Goal: Transaction & Acquisition: Purchase product/service

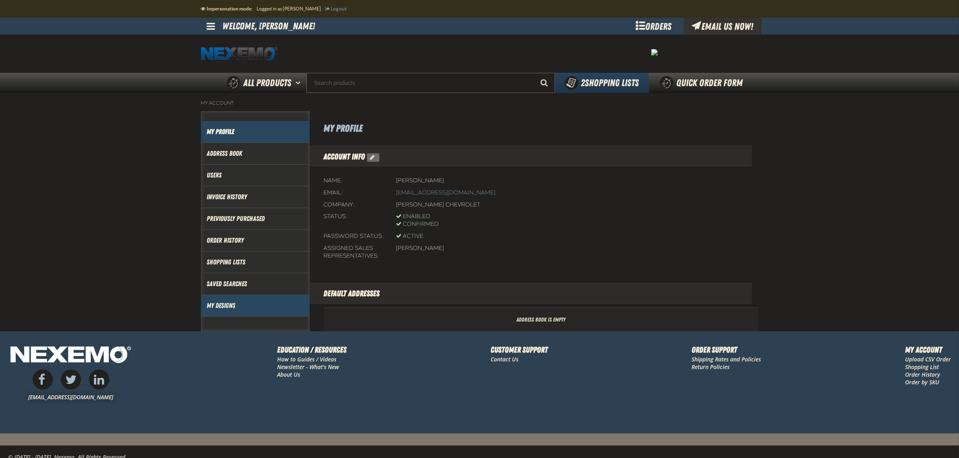
click at [226, 309] on link "My Designs" at bounding box center [255, 305] width 97 height 9
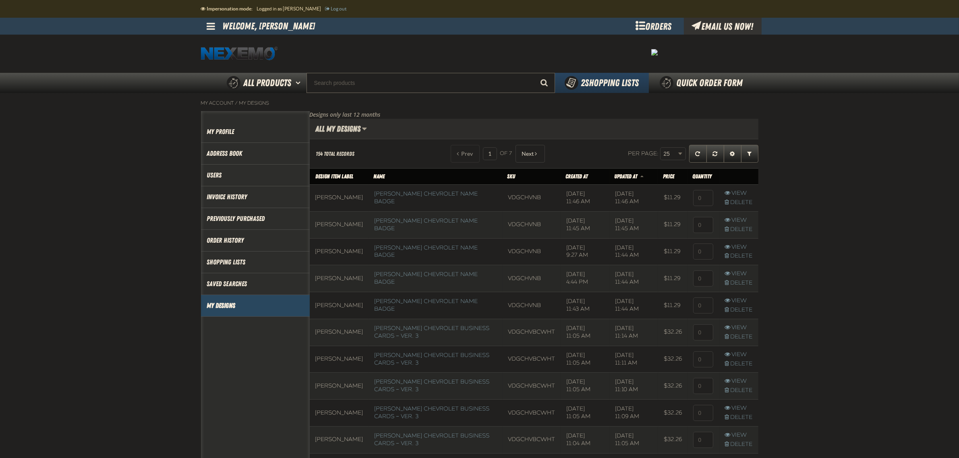
scroll to position [0, 0]
click at [751, 153] on span "Expand or Collapse Grid Filters" at bounding box center [750, 154] width 4 height 6
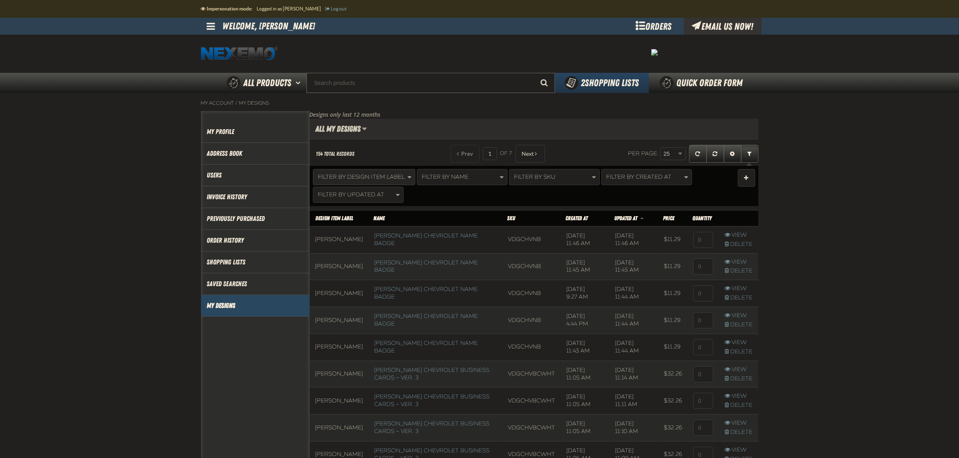
click at [359, 182] on button "Filter By Design Item Label" at bounding box center [364, 177] width 102 height 16
type input "re"
click at [336, 239] on button "Apply" at bounding box center [335, 236] width 30 height 16
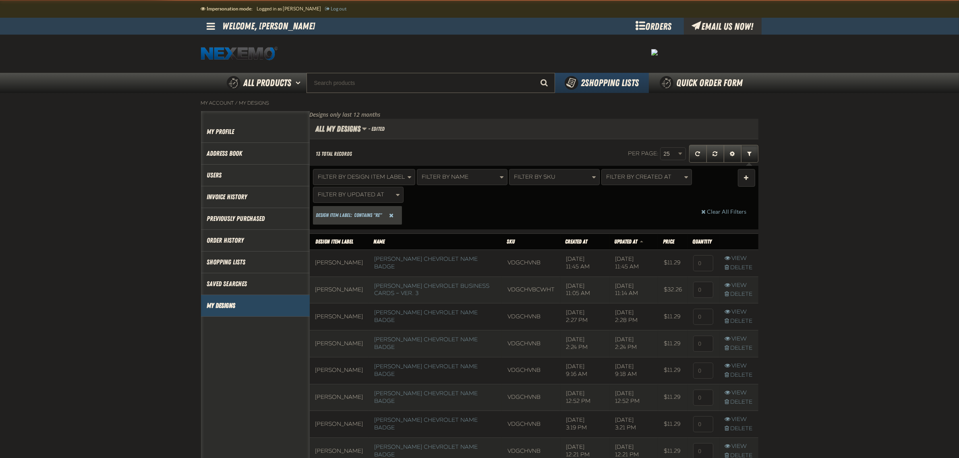
scroll to position [373, 448]
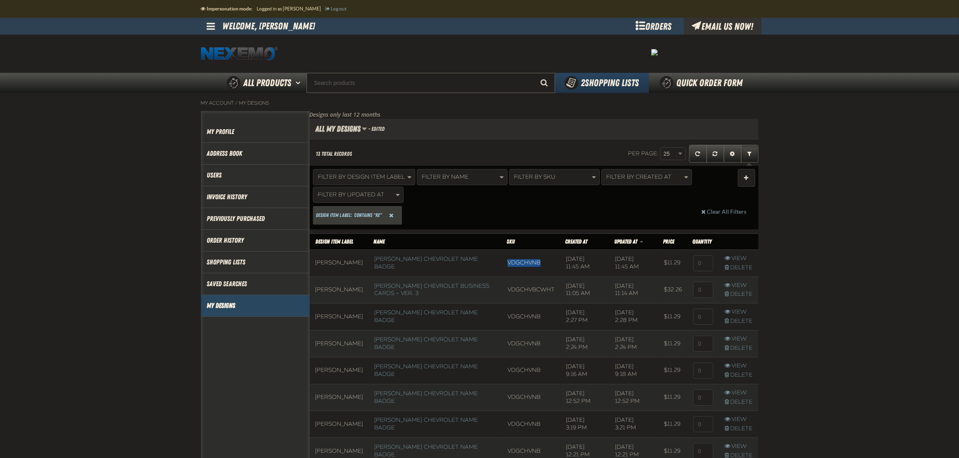
drag, startPoint x: 529, startPoint y: 262, endPoint x: 493, endPoint y: 261, distance: 35.9
click at [502, 261] on td "VDGCHVNB" at bounding box center [531, 263] width 58 height 27
copy td "VDGCHVNB"
click at [568, 179] on button "Filter By SKU" at bounding box center [554, 177] width 91 height 16
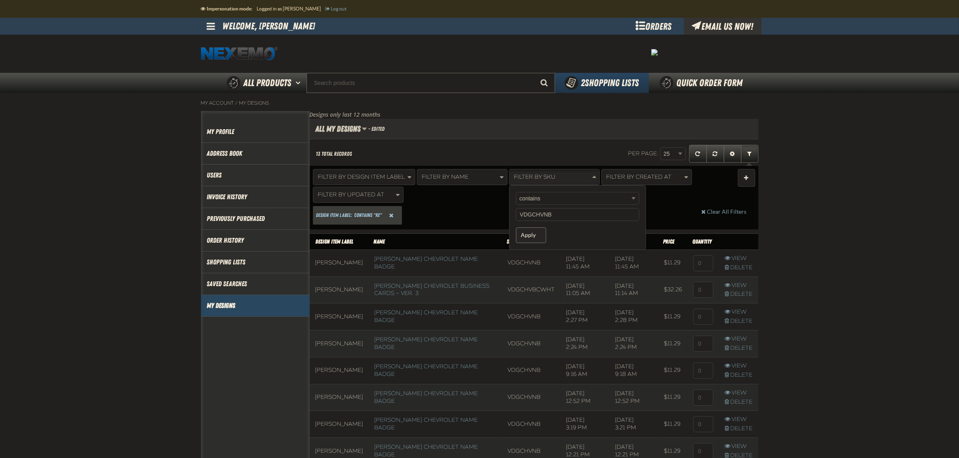
type input "VDGCHVNB"
click at [540, 238] on button "Apply" at bounding box center [531, 236] width 30 height 16
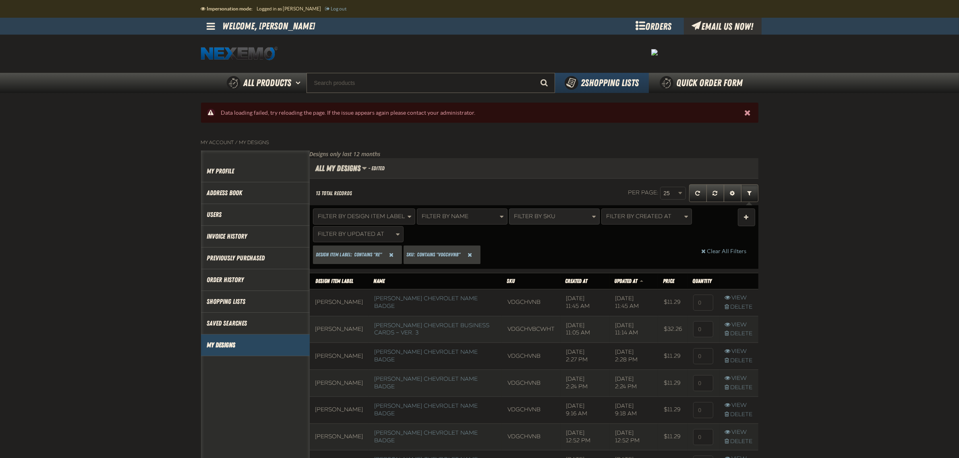
click at [548, 216] on span "Filter By SKU" at bounding box center [534, 216] width 41 height 7
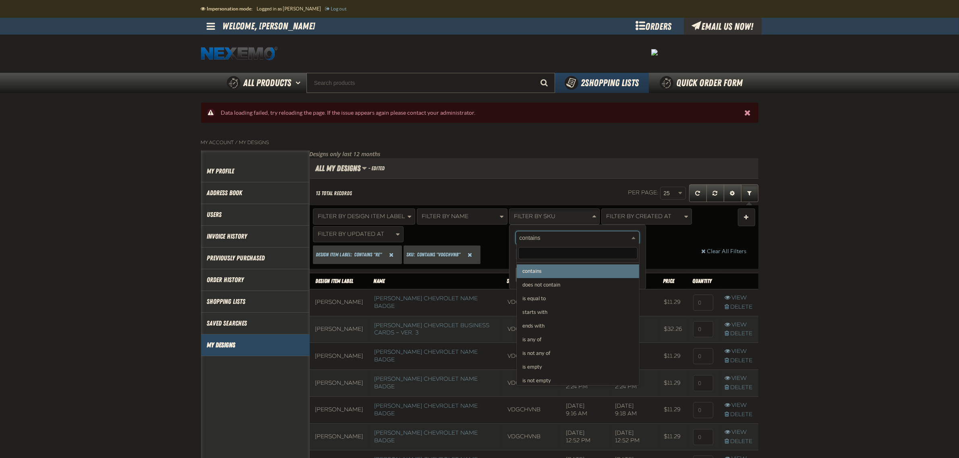
click at [548, 234] on body "Skip to Main Content Staging Site 5.1 Upgrade Site Impersonation mode: Logged i…" at bounding box center [479, 419] width 959 height 838
select select "3"
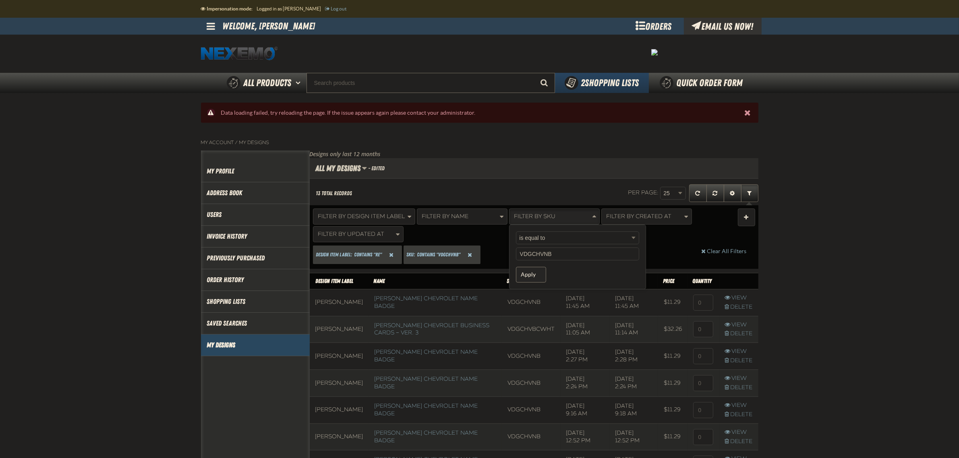
click at [534, 278] on button "Apply" at bounding box center [531, 275] width 30 height 16
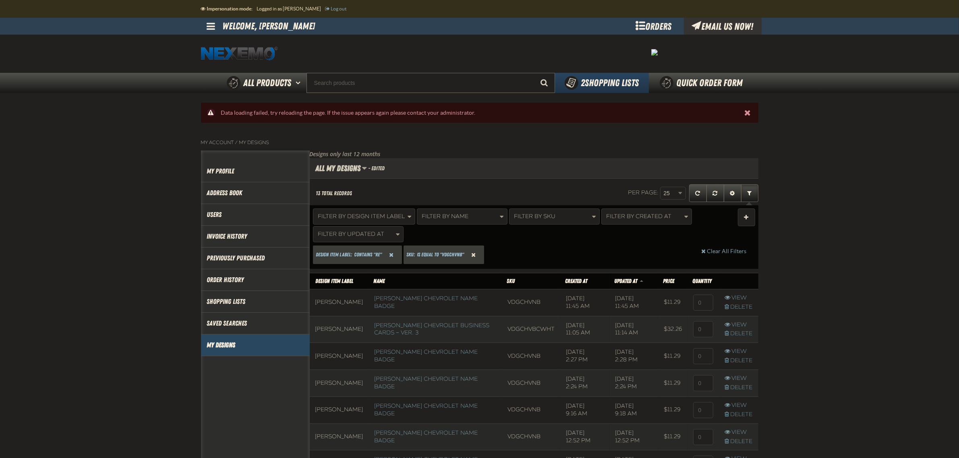
click at [475, 254] on span "Reset SKU Filter" at bounding box center [474, 255] width 4 height 6
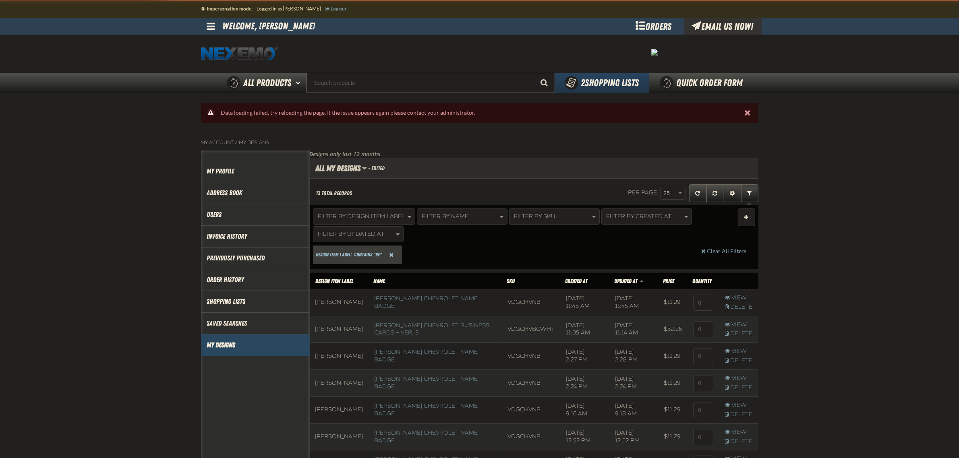
click at [502, 280] on th "SKU" at bounding box center [531, 281] width 58 height 16
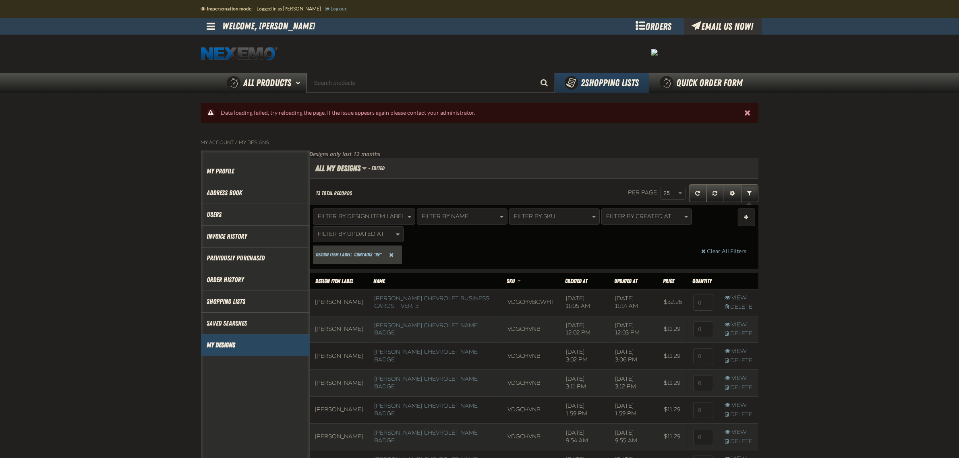
click at [507, 279] on span "SKU" at bounding box center [511, 281] width 8 height 6
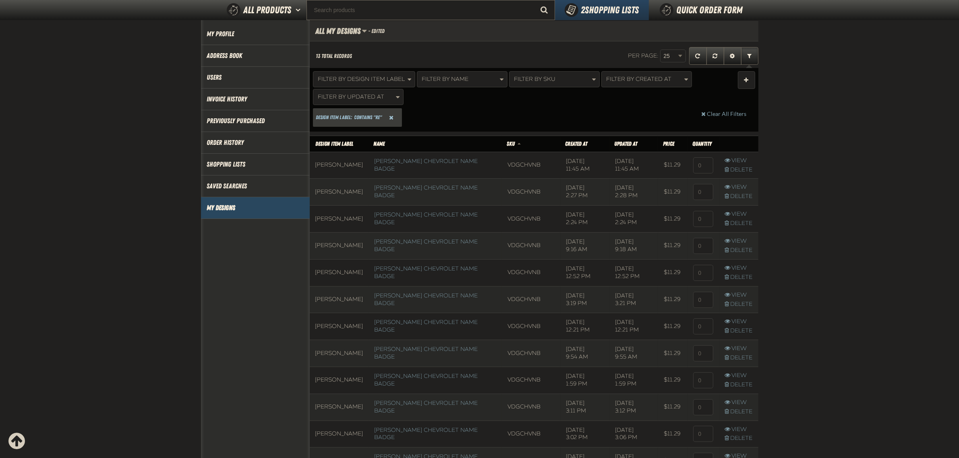
scroll to position [138, 0]
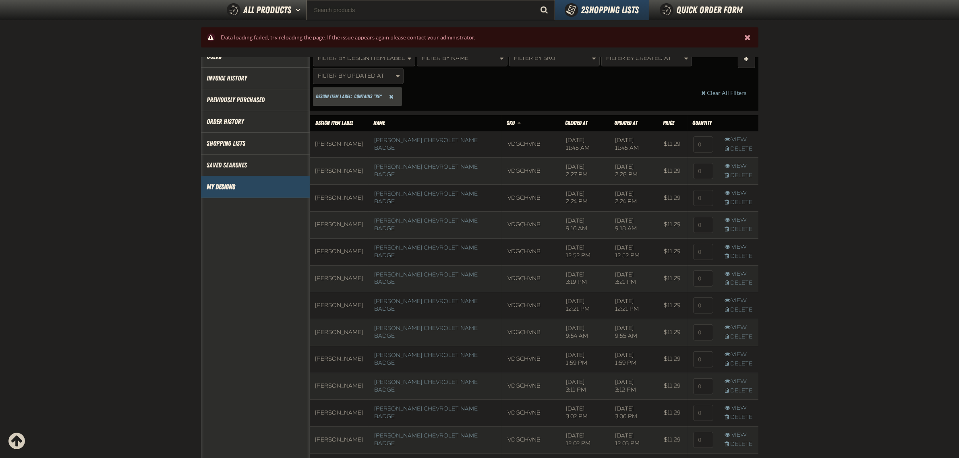
click at [367, 94] on span "contains "re"" at bounding box center [369, 97] width 28 height 8
click at [394, 95] on span "Reset Design Item Label Filter" at bounding box center [392, 97] width 4 height 6
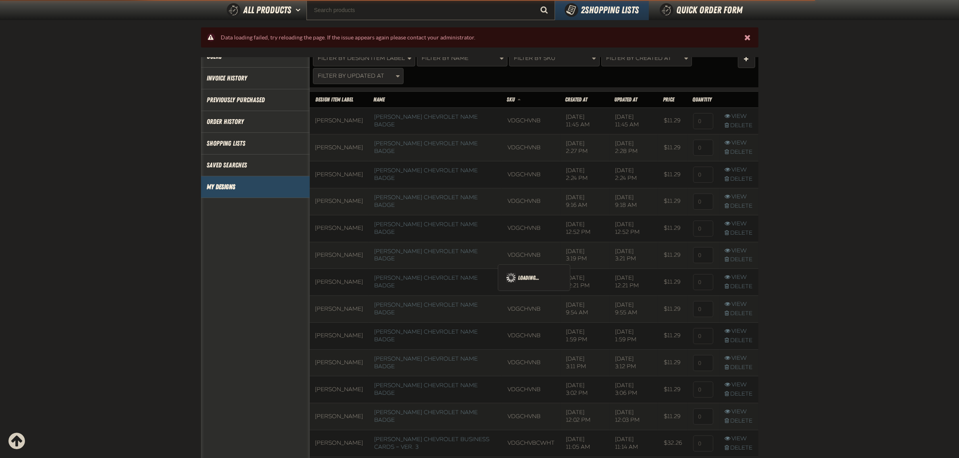
click at [373, 84] on div "Filter By Design Item Label contains contains does not contain is equal to star…" at bounding box center [534, 67] width 449 height 40
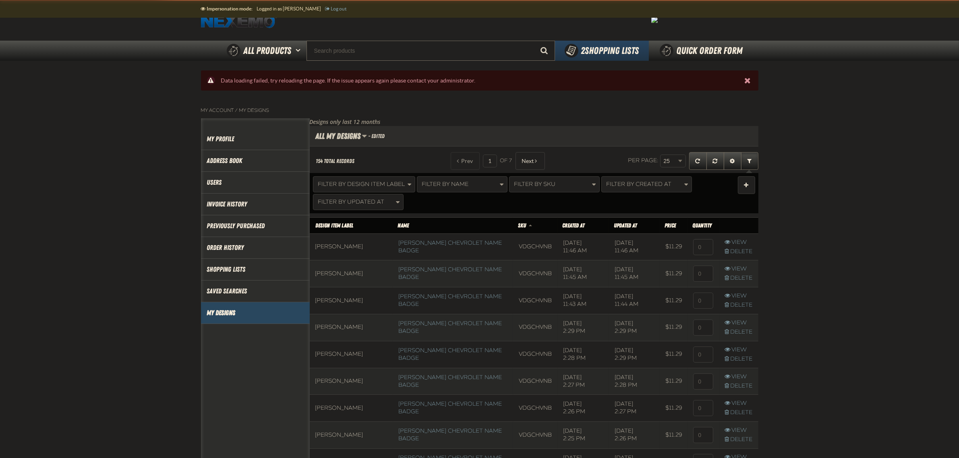
scroll to position [25, 0]
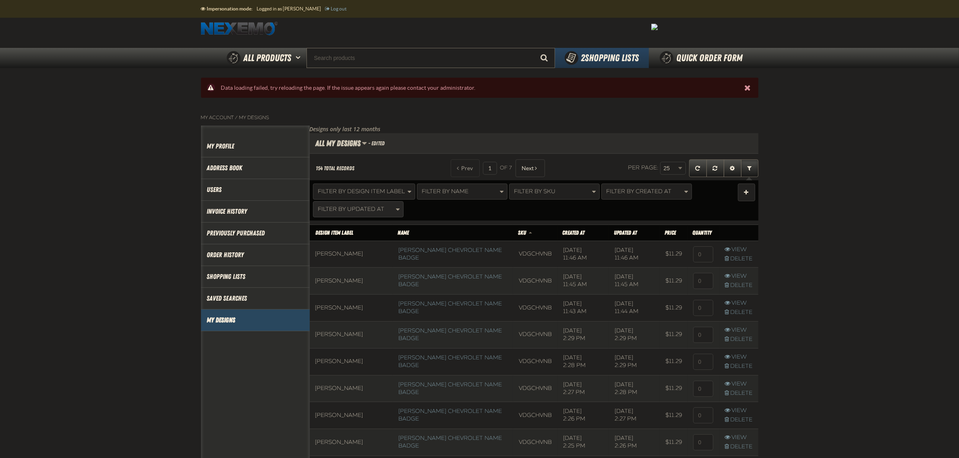
click at [353, 201] on button "Filter By Updated At" at bounding box center [358, 209] width 91 height 16
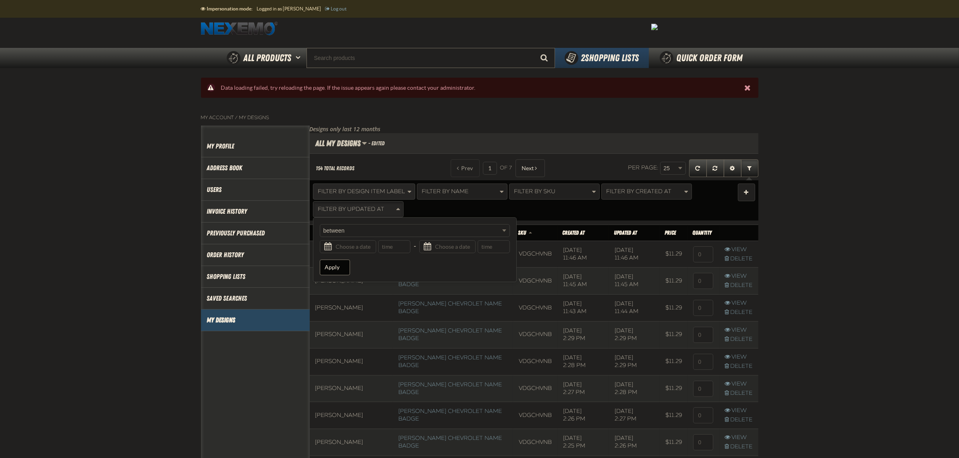
click at [360, 190] on span "Filter By Design Item Label" at bounding box center [361, 191] width 87 height 7
paste input "Albatayneh"
click at [337, 252] on button "Apply" at bounding box center [335, 250] width 30 height 16
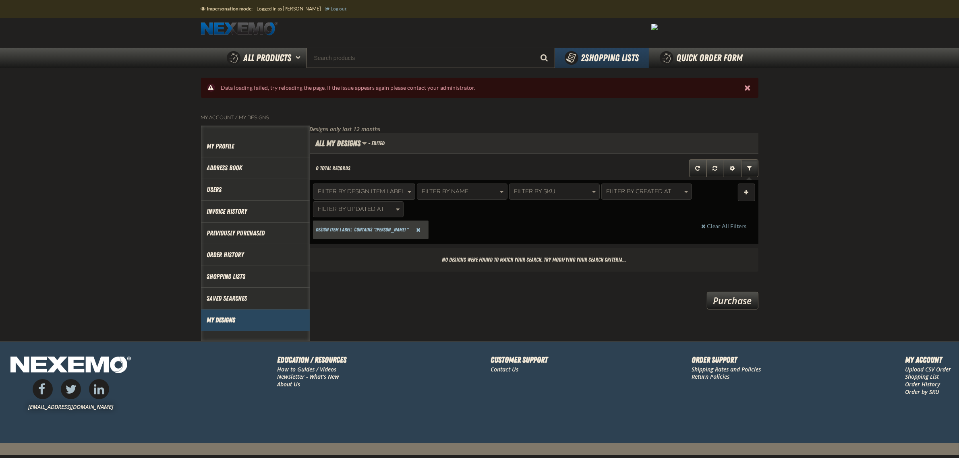
click at [363, 193] on span "Filter By Design Item Label" at bounding box center [361, 191] width 87 height 7
paste input "onso"
type input "Alonso"
drag, startPoint x: 343, startPoint y: 260, endPoint x: 375, endPoint y: 270, distance: 33.1
click at [343, 259] on div "contains contains does not contain is equal to starts with ends with is any of …" at bounding box center [381, 232] width 137 height 65
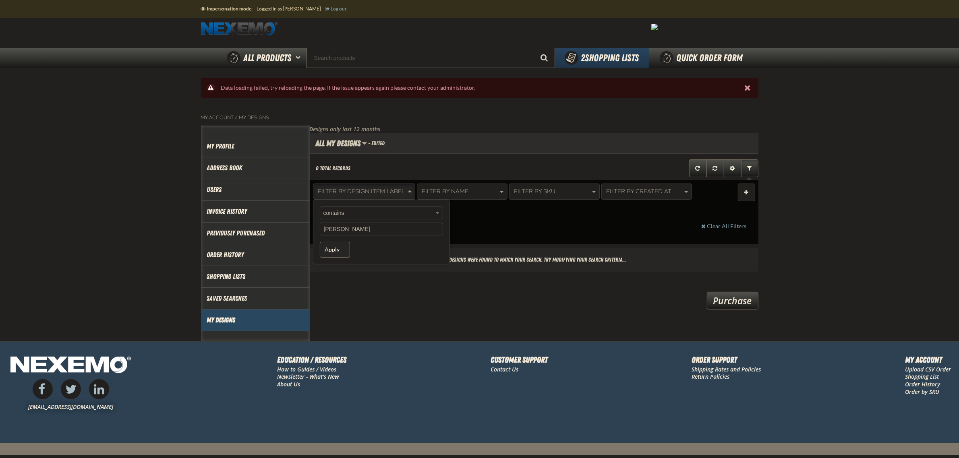
click at [342, 253] on button "Apply" at bounding box center [335, 250] width 30 height 16
click at [410, 228] on button "Reset Design Item Label Filter" at bounding box center [418, 230] width 17 height 17
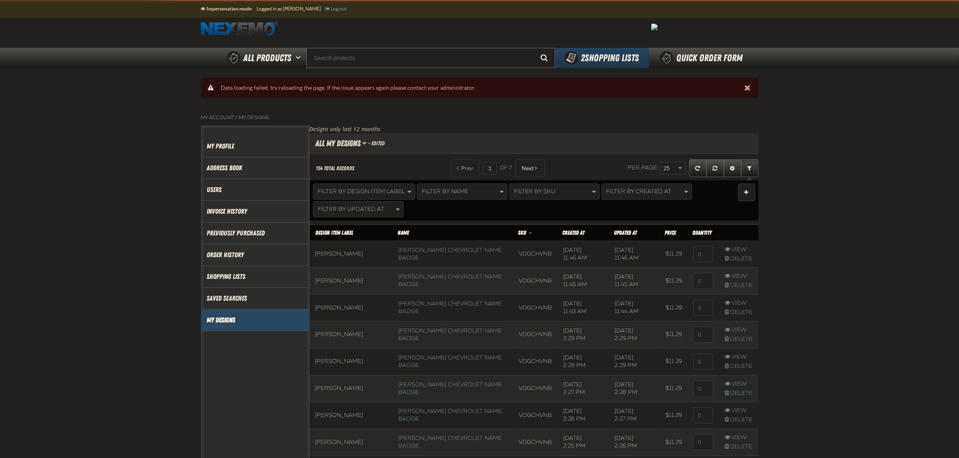
scroll to position [696, 448]
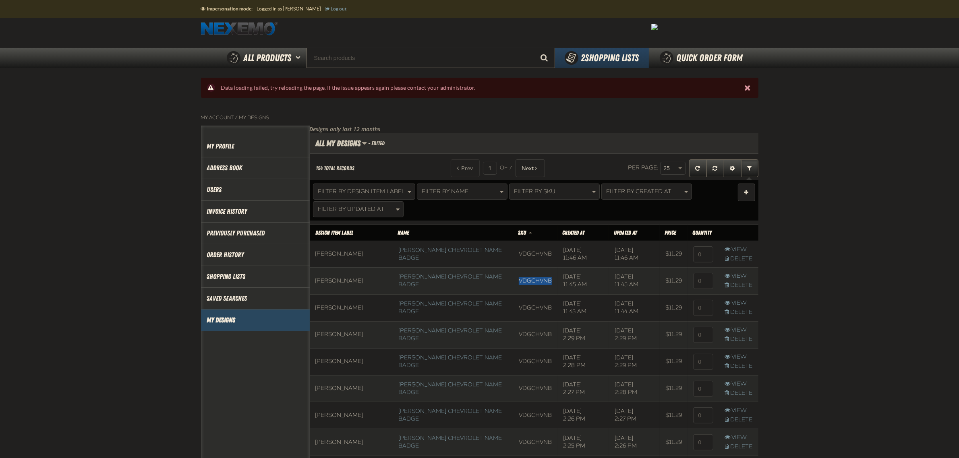
drag, startPoint x: 537, startPoint y: 284, endPoint x: 502, endPoint y: 281, distance: 34.4
click at [513, 281] on td "VDGCHVNB" at bounding box center [535, 281] width 44 height 27
copy td "VDGCHVNB"
click at [429, 62] on input "Search" at bounding box center [431, 58] width 249 height 20
paste input "VDGCHVNB"
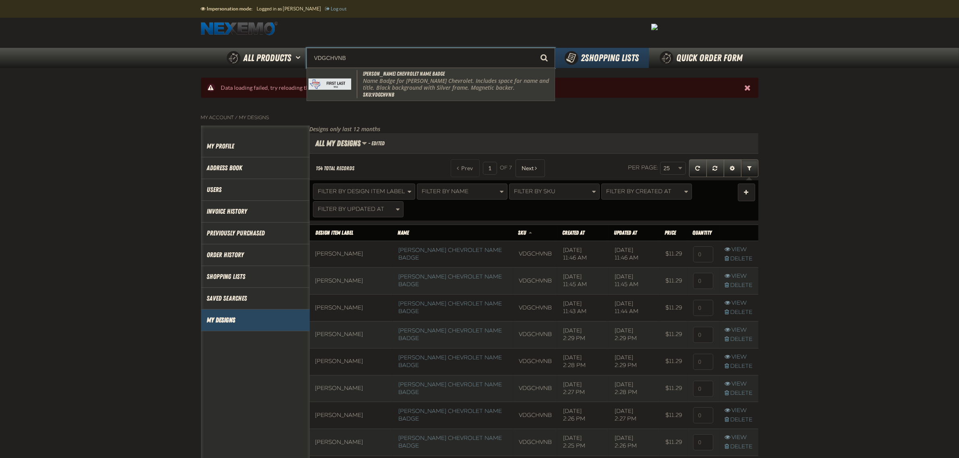
drag, startPoint x: 423, startPoint y: 85, endPoint x: 411, endPoint y: 83, distance: 12.6
click at [411, 83] on p "Name Badge for Vandergriff Chevrolet. Includes space for name and title. Black …" at bounding box center [458, 85] width 190 height 14
type input "Vandergriff Chevrolet Name Badge"
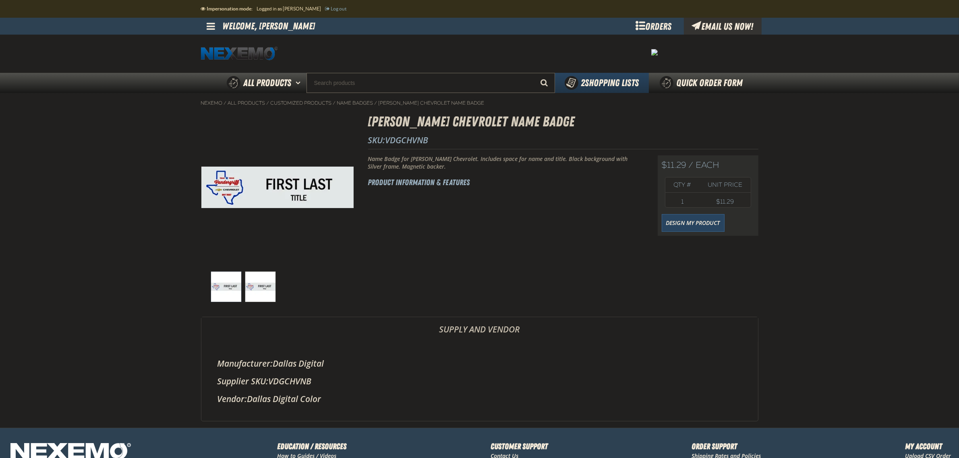
click at [214, 28] on span at bounding box center [211, 26] width 8 height 10
click at [211, 23] on span at bounding box center [211, 26] width 8 height 10
click at [206, 20] on link at bounding box center [212, 26] width 22 height 17
click at [220, 43] on link "My Account My Account" at bounding box center [223, 42] width 36 height 8
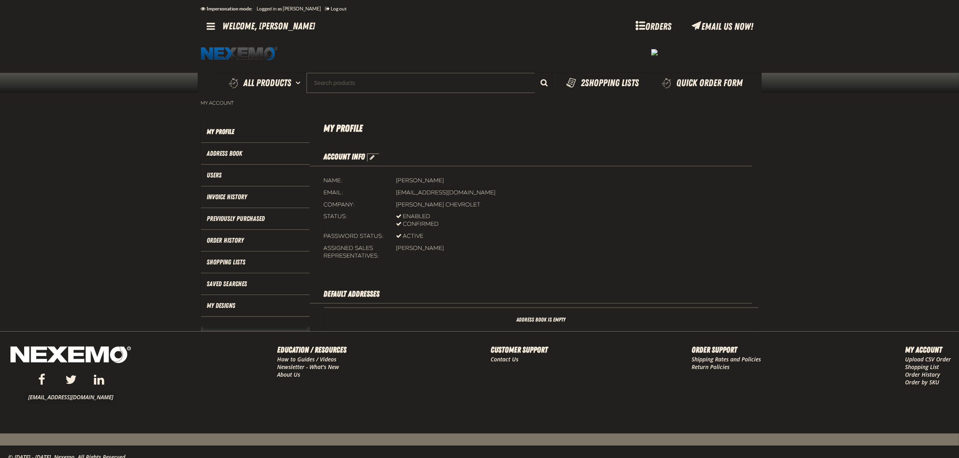
click at [222, 311] on li "My Designs" at bounding box center [255, 306] width 109 height 22
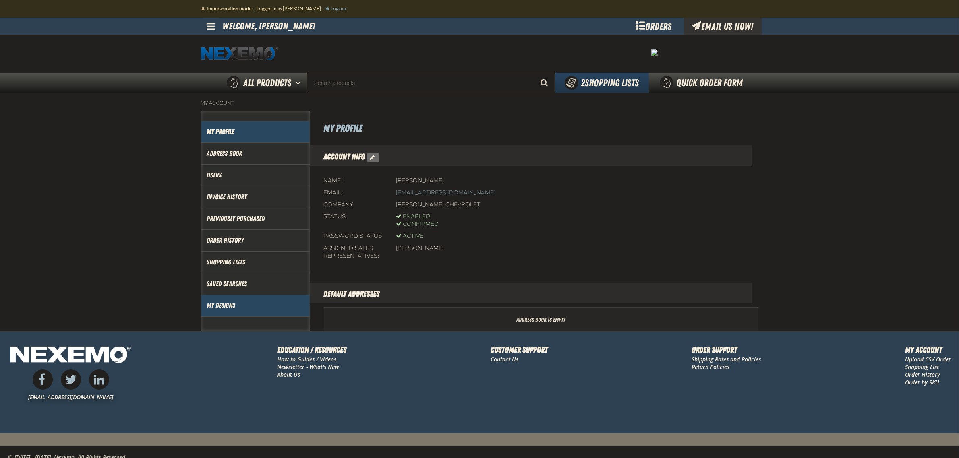
click at [222, 307] on link "My Designs" at bounding box center [255, 305] width 97 height 9
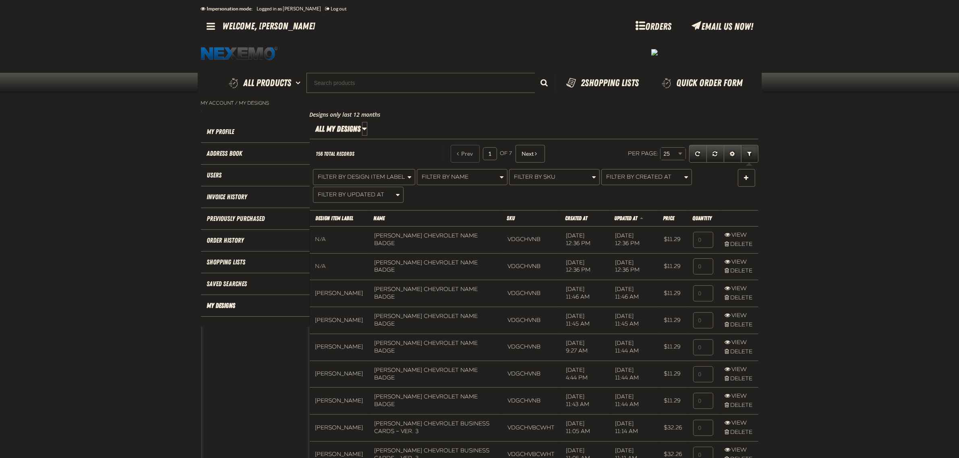
scroll to position [0, 0]
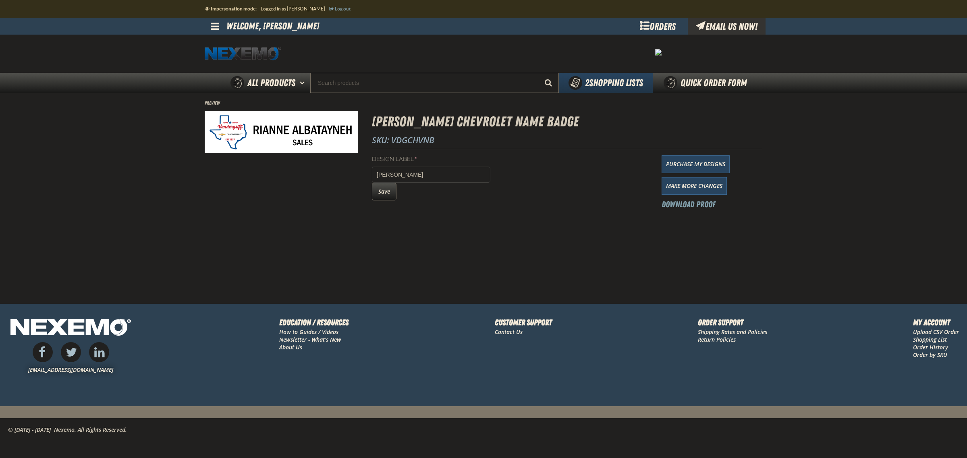
click at [387, 201] on div "Design Label * [PERSON_NAME] Save" at bounding box center [431, 183] width 118 height 55
drag, startPoint x: 386, startPoint y: 196, endPoint x: 346, endPoint y: 35, distance: 165.9
click at [386, 195] on button "Save" at bounding box center [384, 192] width 25 height 18
click at [390, 192] on button "Save" at bounding box center [384, 192] width 25 height 18
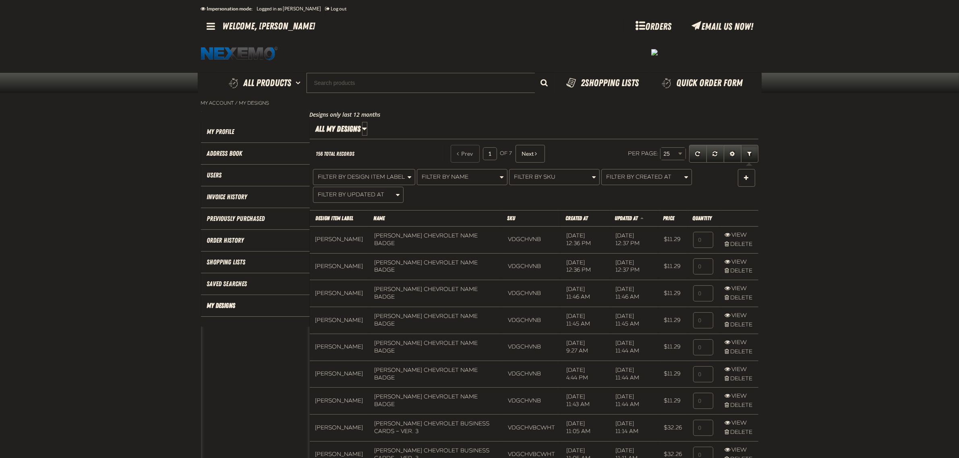
scroll to position [0, 0]
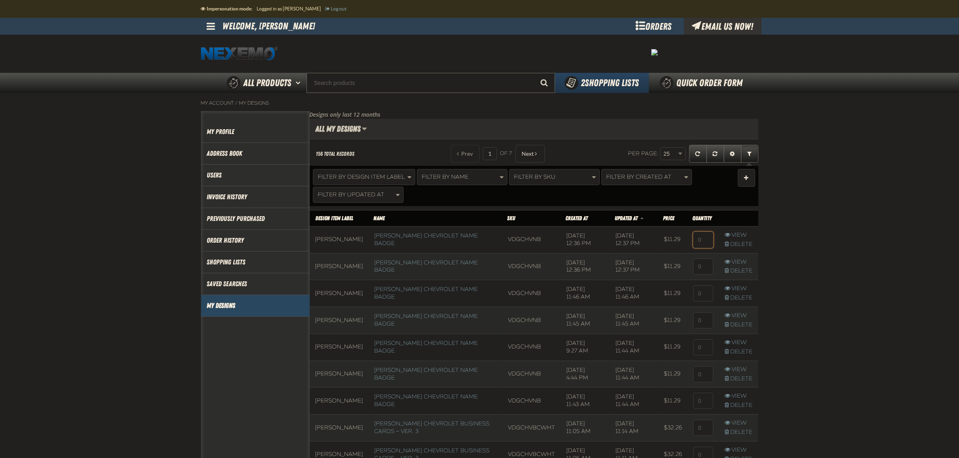
click at [700, 244] on input at bounding box center [703, 240] width 20 height 16
type input "2"
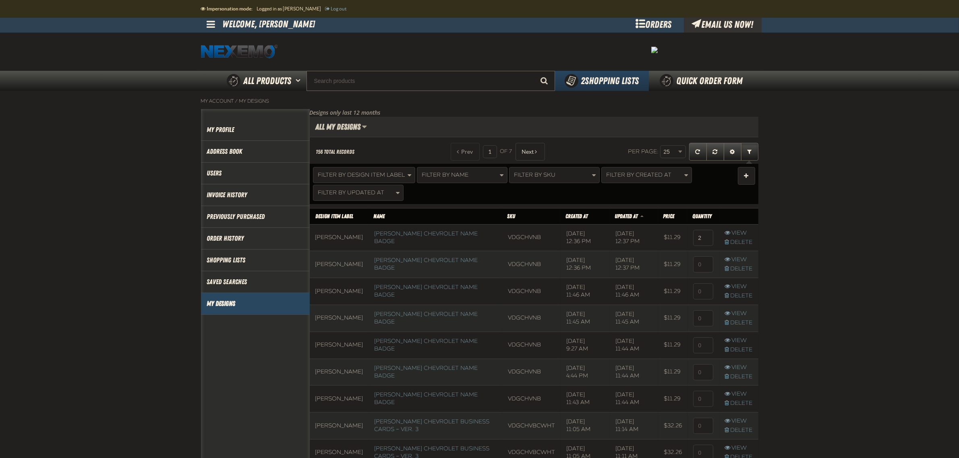
scroll to position [0, 0]
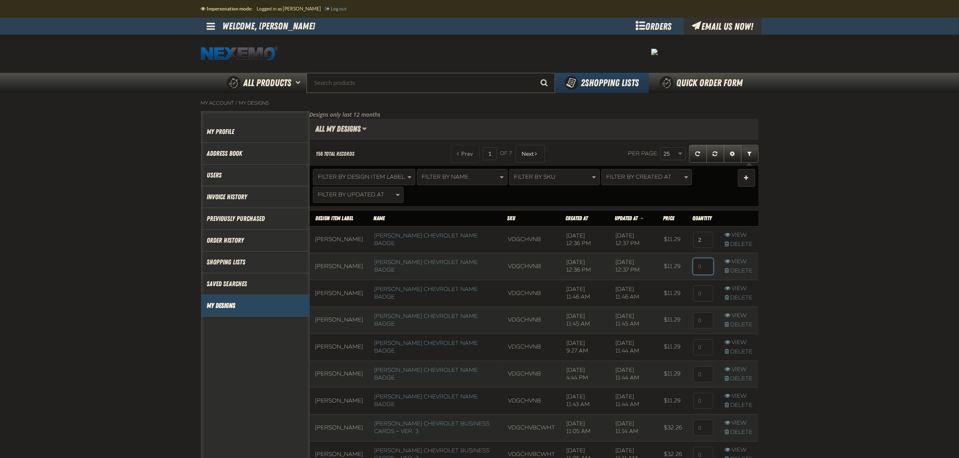
click at [702, 259] on input at bounding box center [703, 267] width 20 height 16
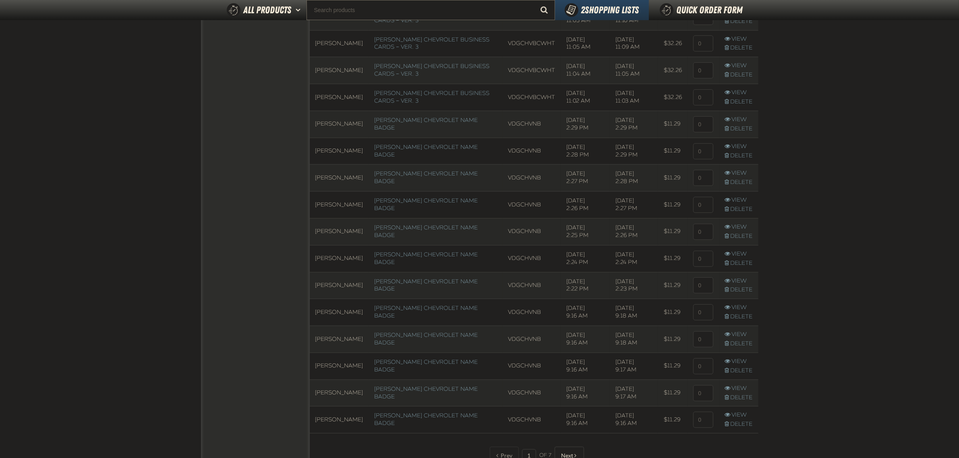
scroll to position [639, 0]
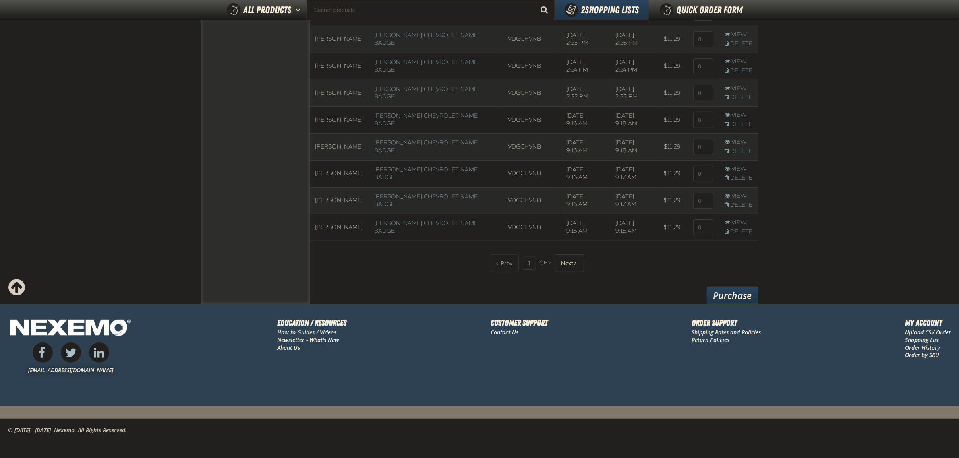
type input "2"
click at [722, 294] on link "Purchase" at bounding box center [733, 296] width 52 height 18
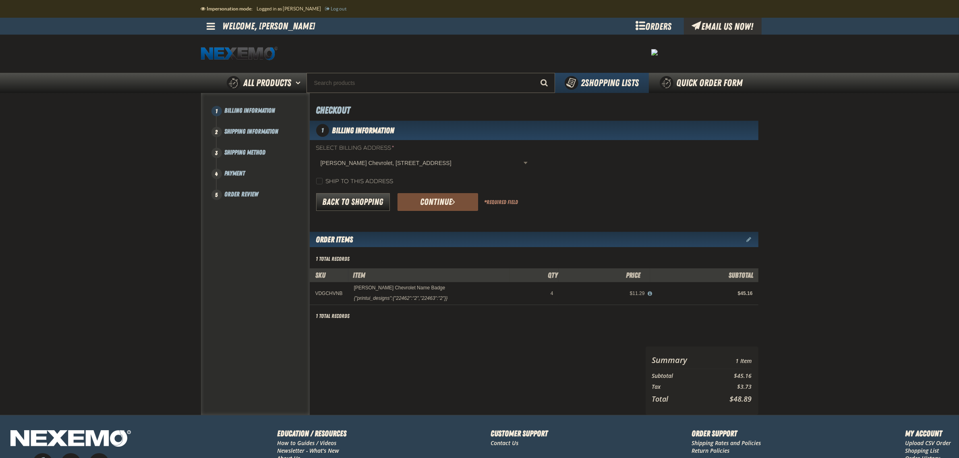
click at [454, 194] on button "Continue" at bounding box center [438, 202] width 81 height 18
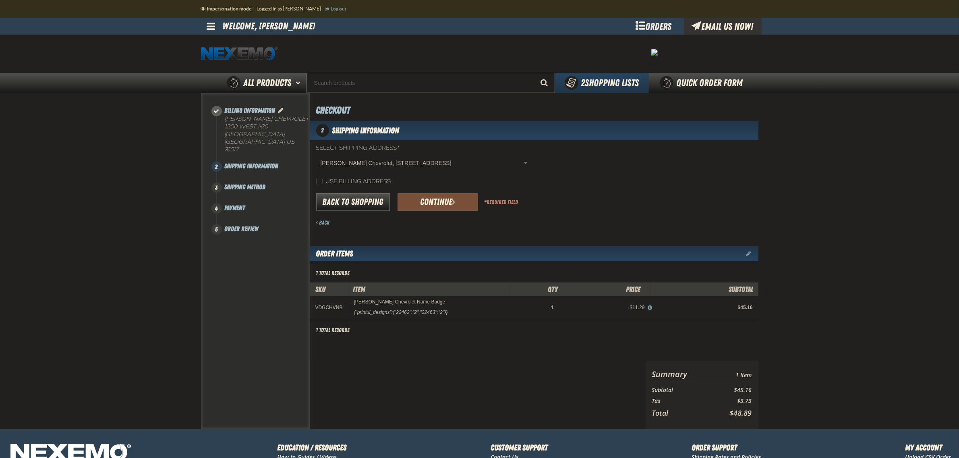
click at [453, 208] on button "Continue" at bounding box center [438, 202] width 81 height 18
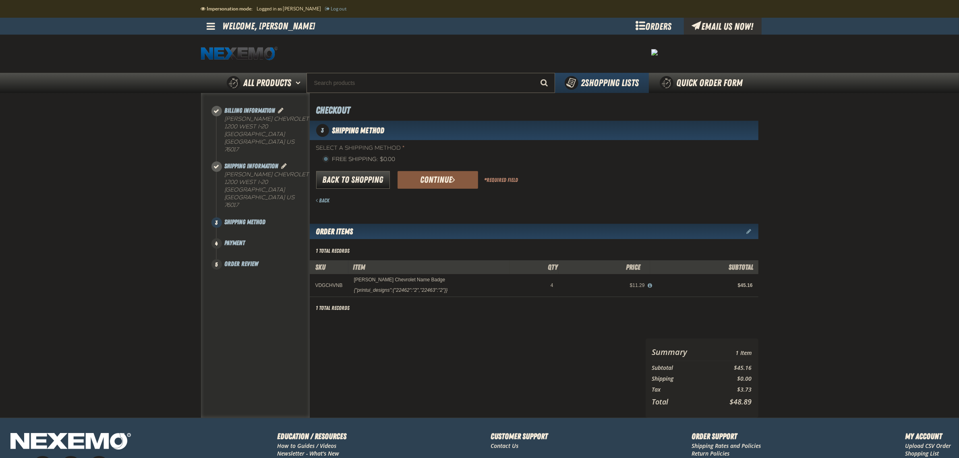
click at [442, 182] on button "Continue" at bounding box center [438, 180] width 81 height 18
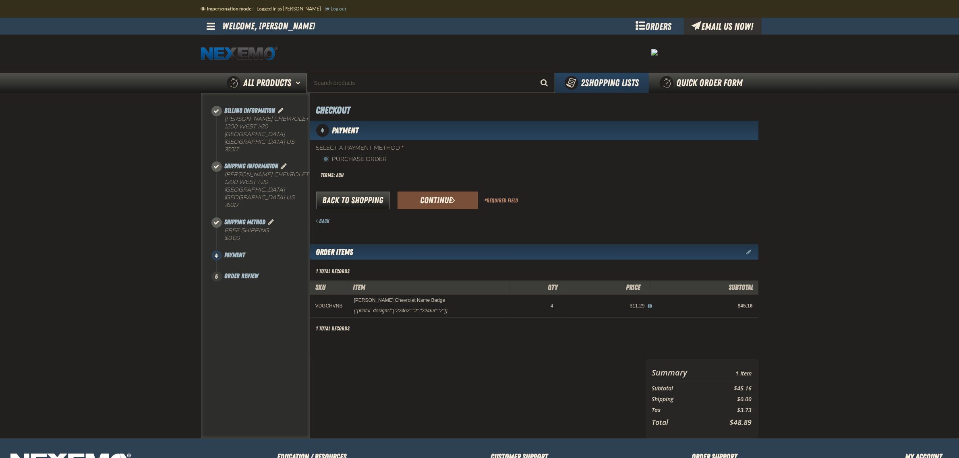
click at [432, 199] on button "Continue" at bounding box center [438, 201] width 81 height 18
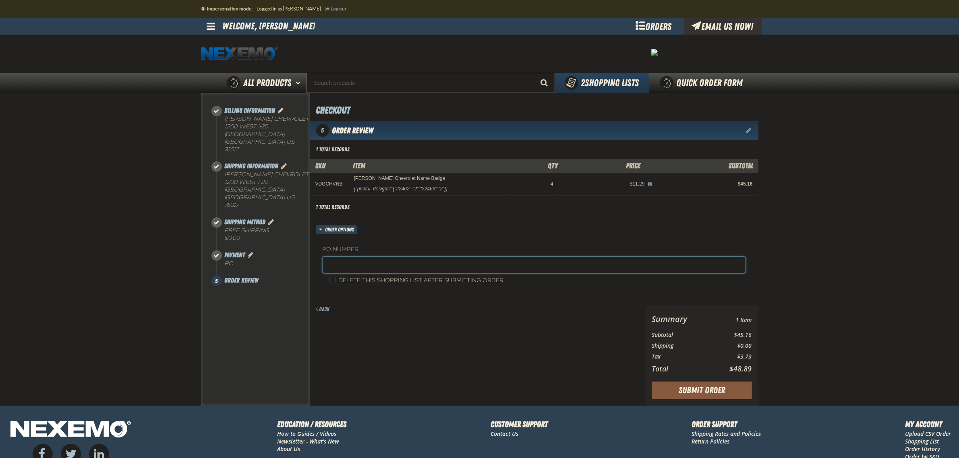
click at [352, 265] on input "text" at bounding box center [534, 265] width 423 height 16
type input "D"
type input "VDGCHY82225 (rs)"
click at [283, 163] on span "Edit Shipping Information" at bounding box center [285, 166] width 6 height 6
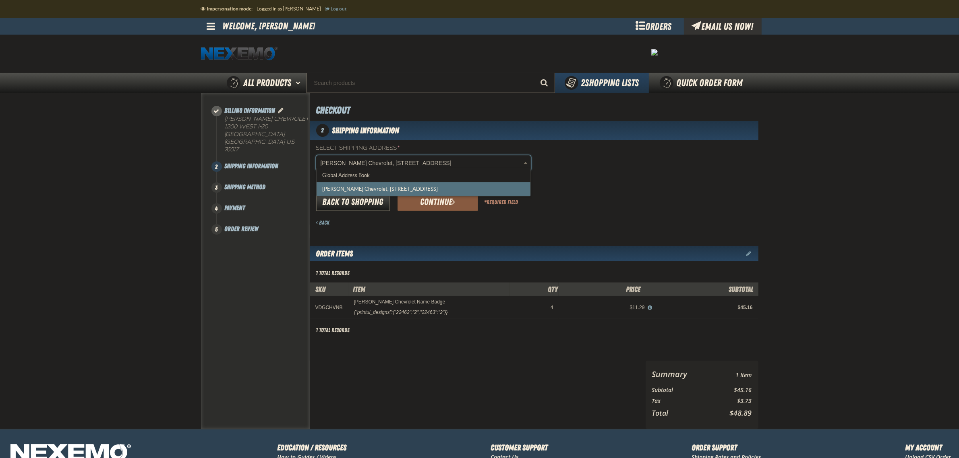
click at [489, 164] on body "Skip to Main Content Staging Site 5.1 Upgrade Site Impersonation mode: Logged i…" at bounding box center [479, 292] width 959 height 584
click at [659, 199] on body "Skip to Main Content Staging Site 5.1 Upgrade Site Impersonation mode: Logged i…" at bounding box center [479, 292] width 959 height 584
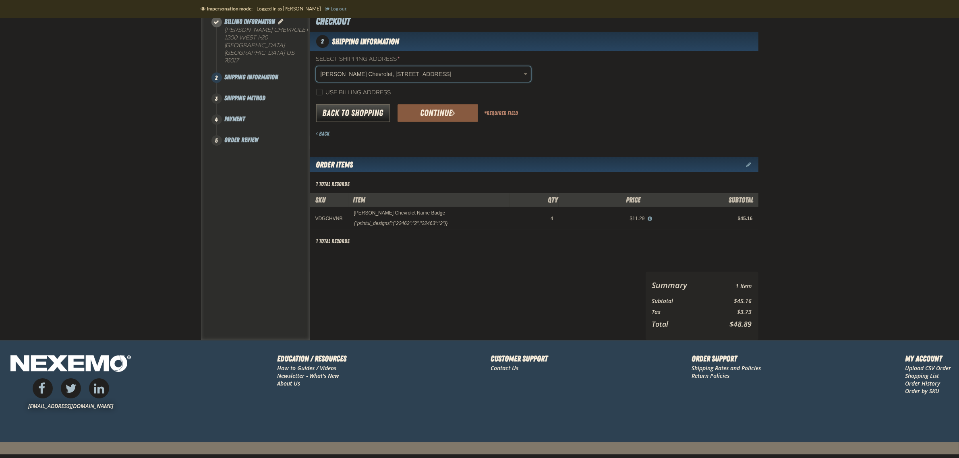
scroll to position [105, 0]
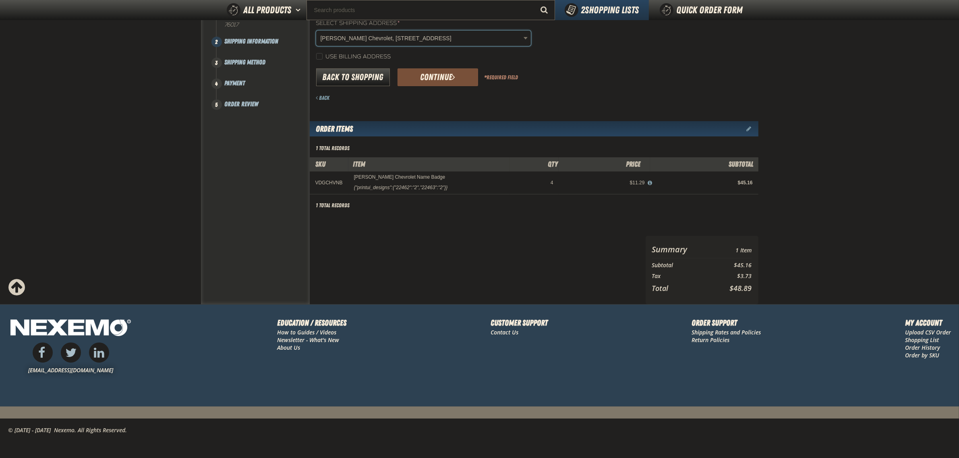
click at [442, 77] on button "Continue" at bounding box center [438, 77] width 81 height 18
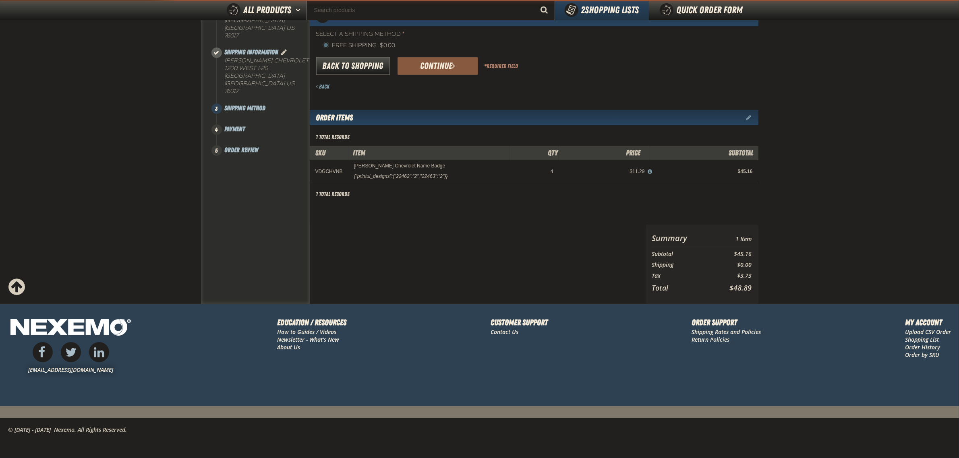
scroll to position [93, 0]
click at [442, 67] on button "Continue" at bounding box center [438, 67] width 81 height 18
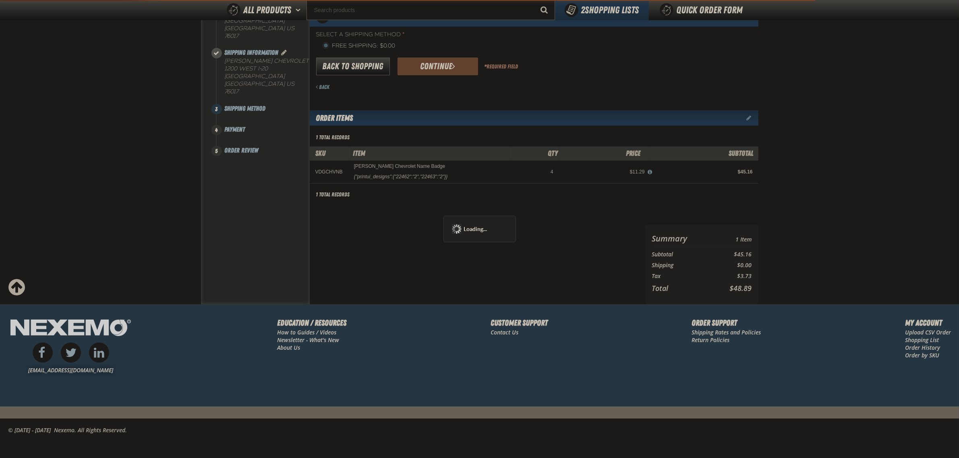
radio input "true"
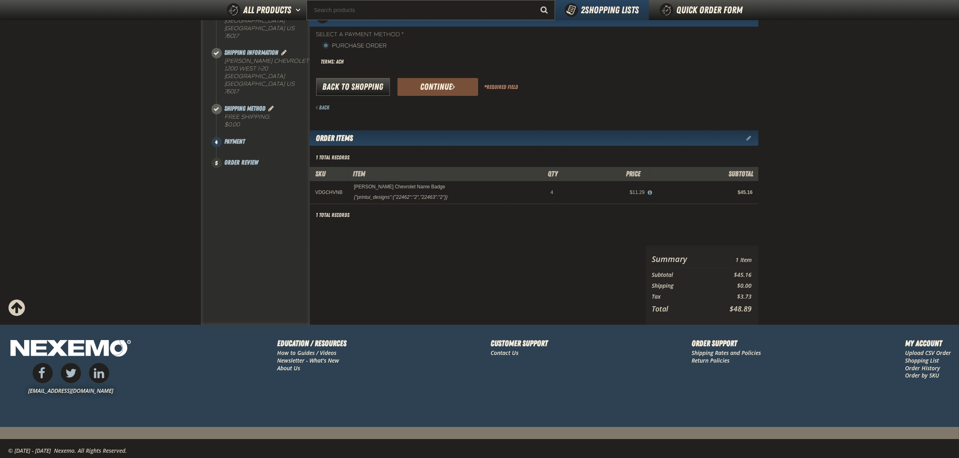
click at [435, 87] on button "Continue" at bounding box center [438, 87] width 81 height 18
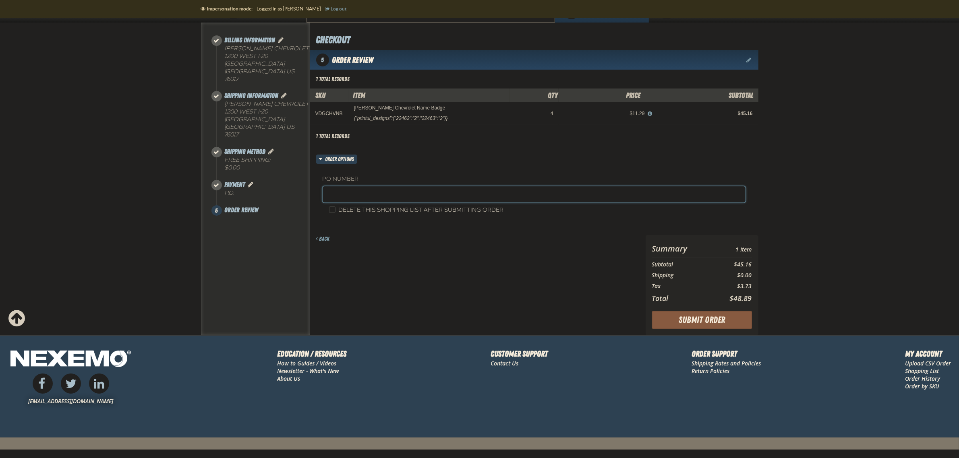
click at [401, 195] on input "text" at bounding box center [534, 195] width 423 height 16
type input "VDGCHYDD082225 (rs)"
click at [743, 321] on button "Submit Order" at bounding box center [702, 320] width 100 height 18
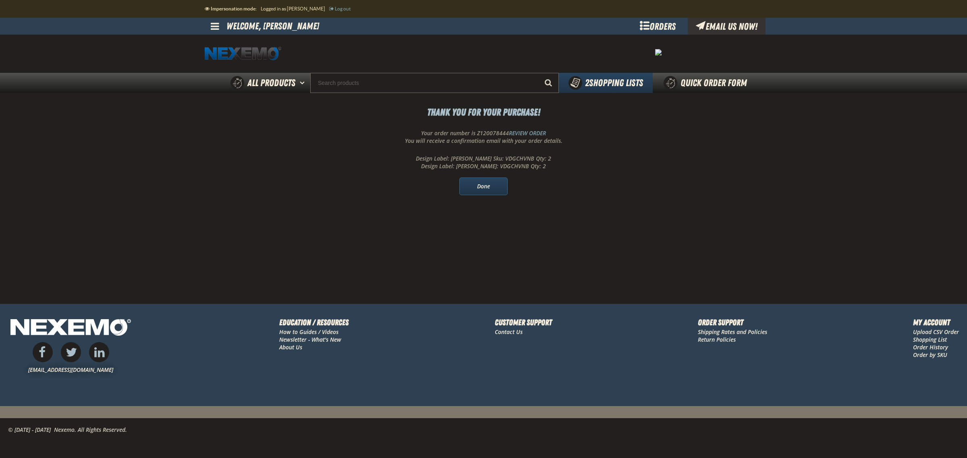
click at [496, 189] on link "Done" at bounding box center [483, 187] width 48 height 18
